Goal: Navigation & Orientation: Find specific page/section

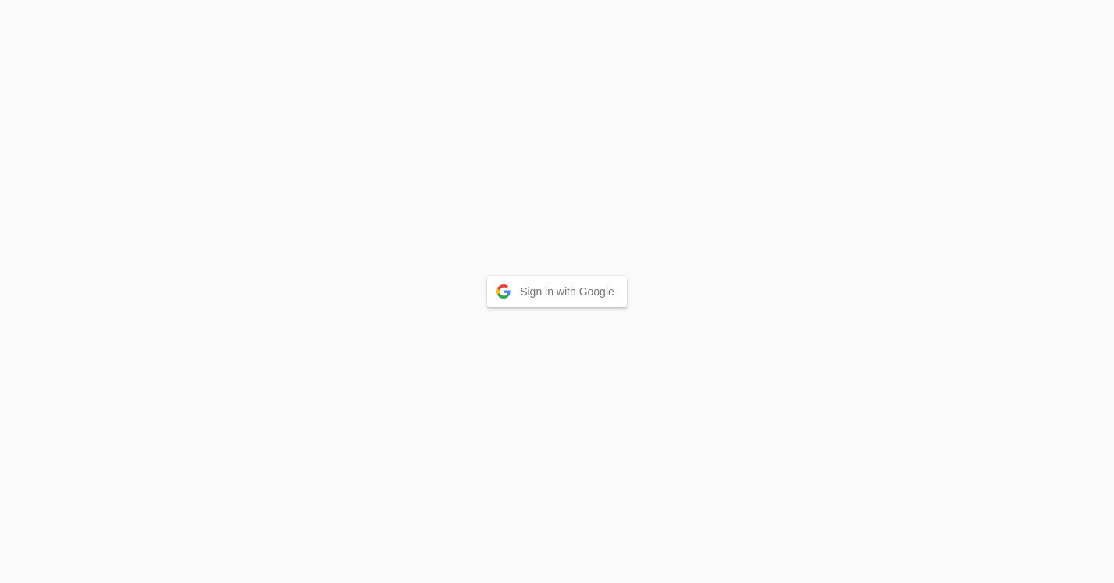
click at [531, 305] on button "Sign in with Google" at bounding box center [557, 291] width 140 height 31
